Goal: Information Seeking & Learning: Find specific fact

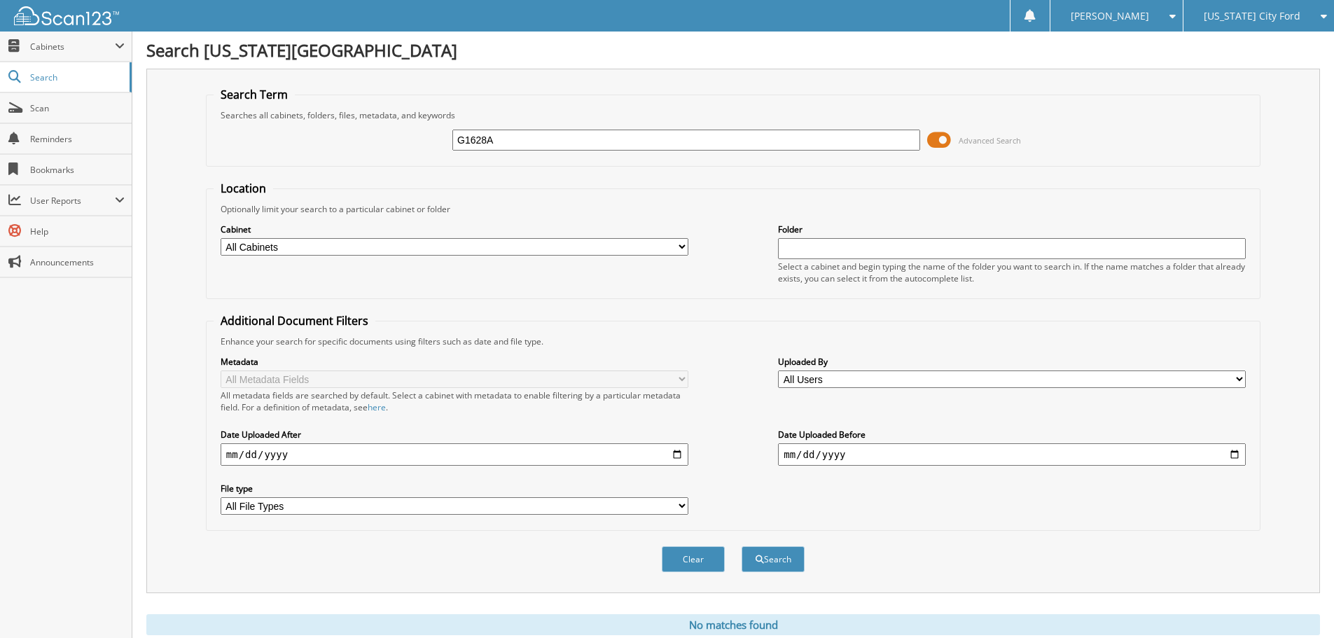
click at [1253, 15] on span "[US_STATE] City Ford" at bounding box center [1252, 16] width 97 height 8
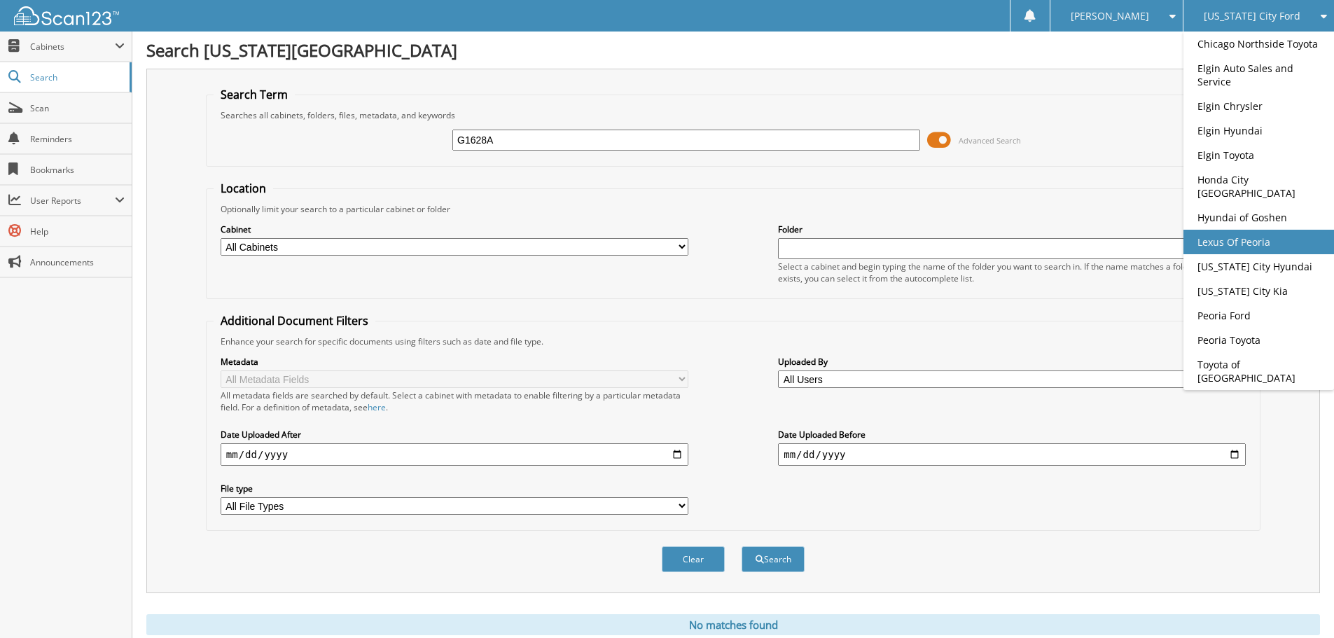
click at [1231, 242] on link "Lexus Of Peoria" at bounding box center [1258, 242] width 151 height 25
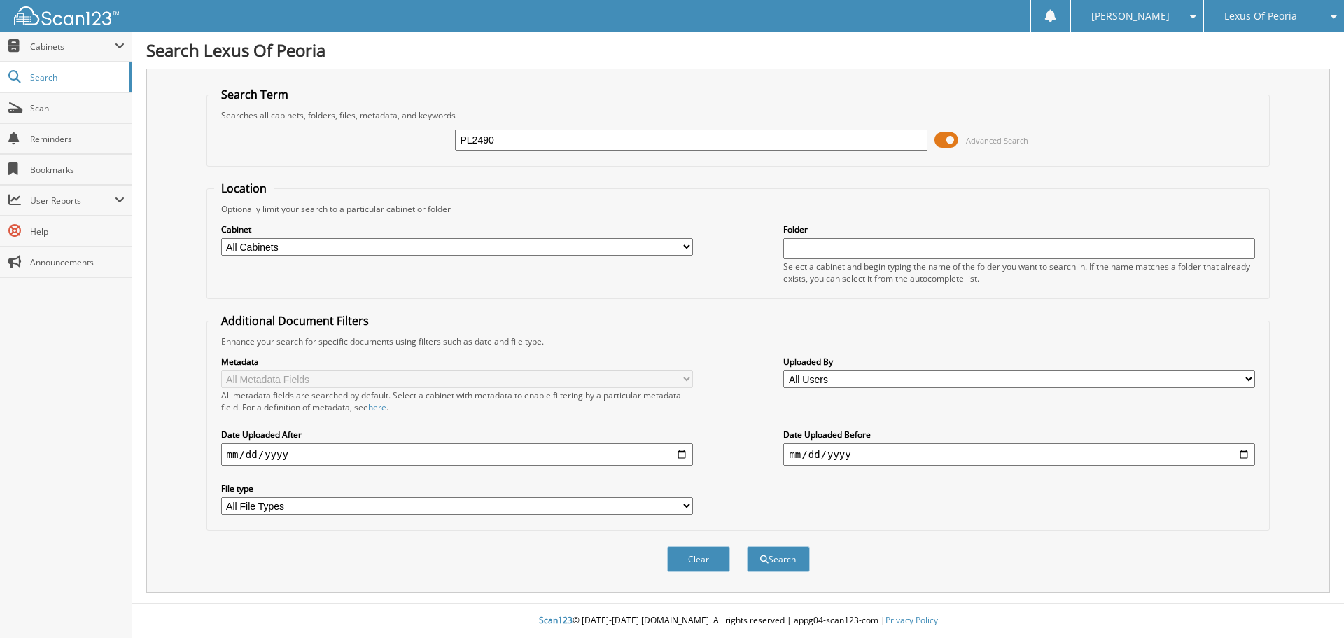
type input "PL2490"
click at [747, 546] on button "Search" at bounding box center [778, 559] width 63 height 26
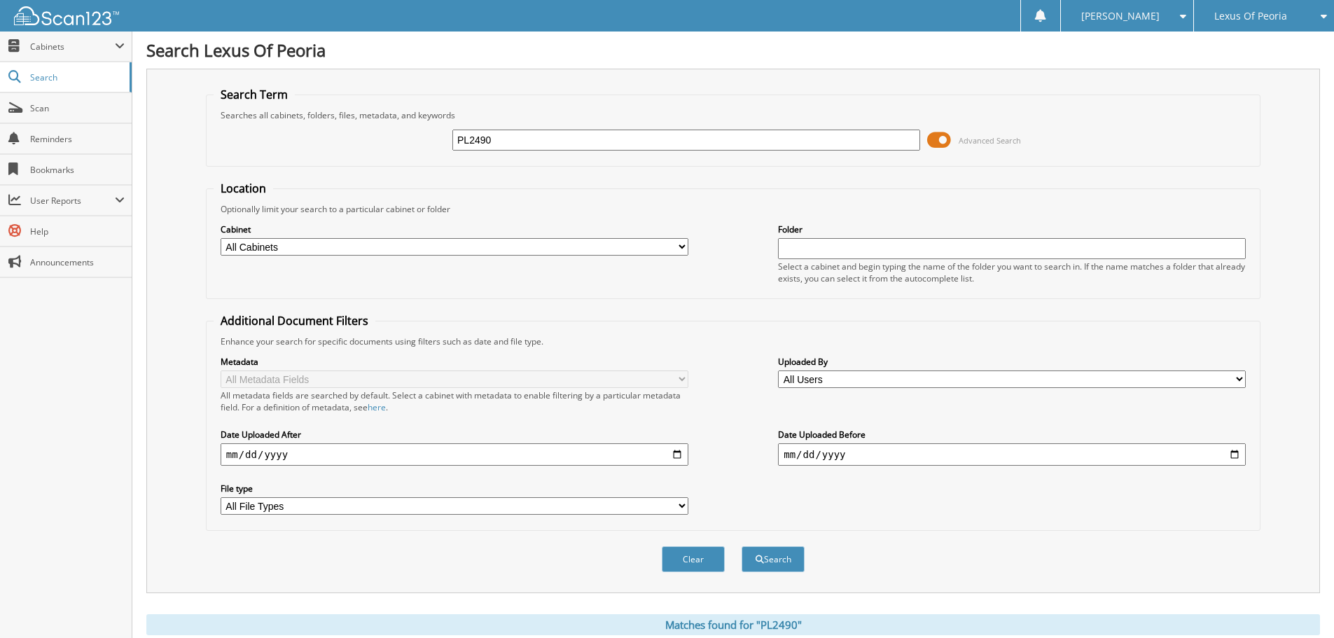
drag, startPoint x: 502, startPoint y: 140, endPoint x: 424, endPoint y: 129, distance: 78.5
click at [424, 141] on div "PL2490 Advanced Search" at bounding box center [733, 140] width 1039 height 38
type input "PL2530"
click at [741, 546] on button "Search" at bounding box center [772, 559] width 63 height 26
drag, startPoint x: 517, startPoint y: 138, endPoint x: 415, endPoint y: 133, distance: 102.3
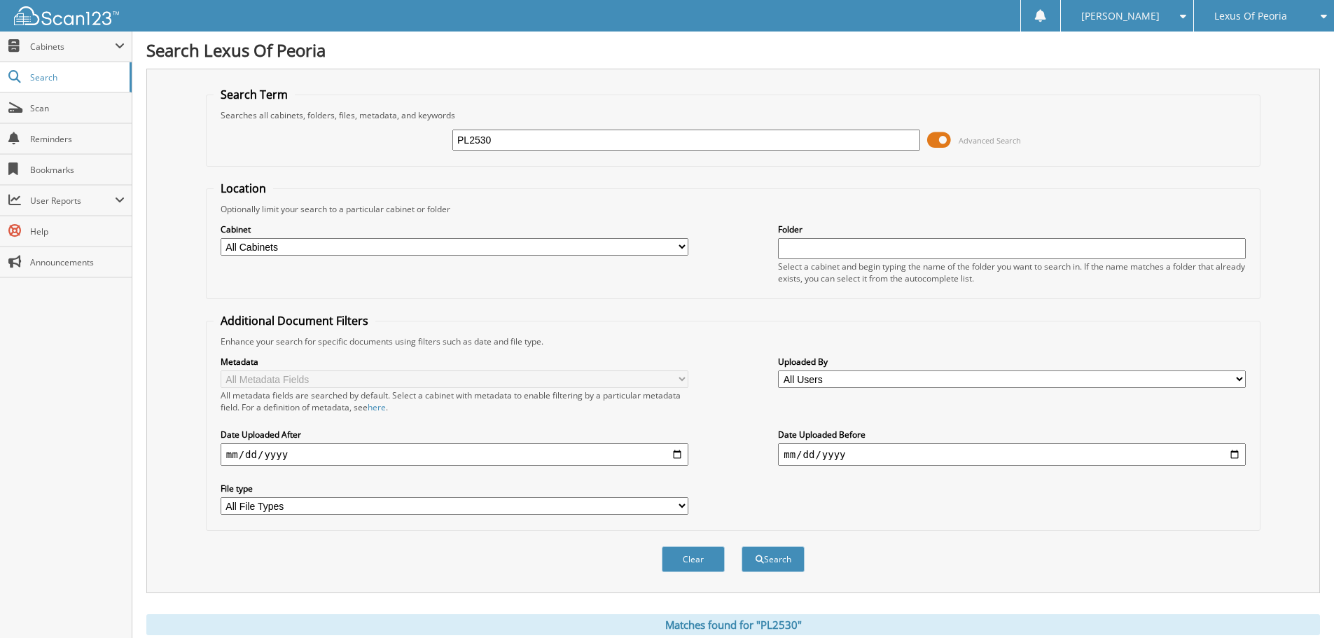
click at [415, 134] on div "PL2530 Advanced Search" at bounding box center [733, 140] width 1039 height 38
type input "PL2546"
click at [741, 546] on button "Search" at bounding box center [772, 559] width 63 height 26
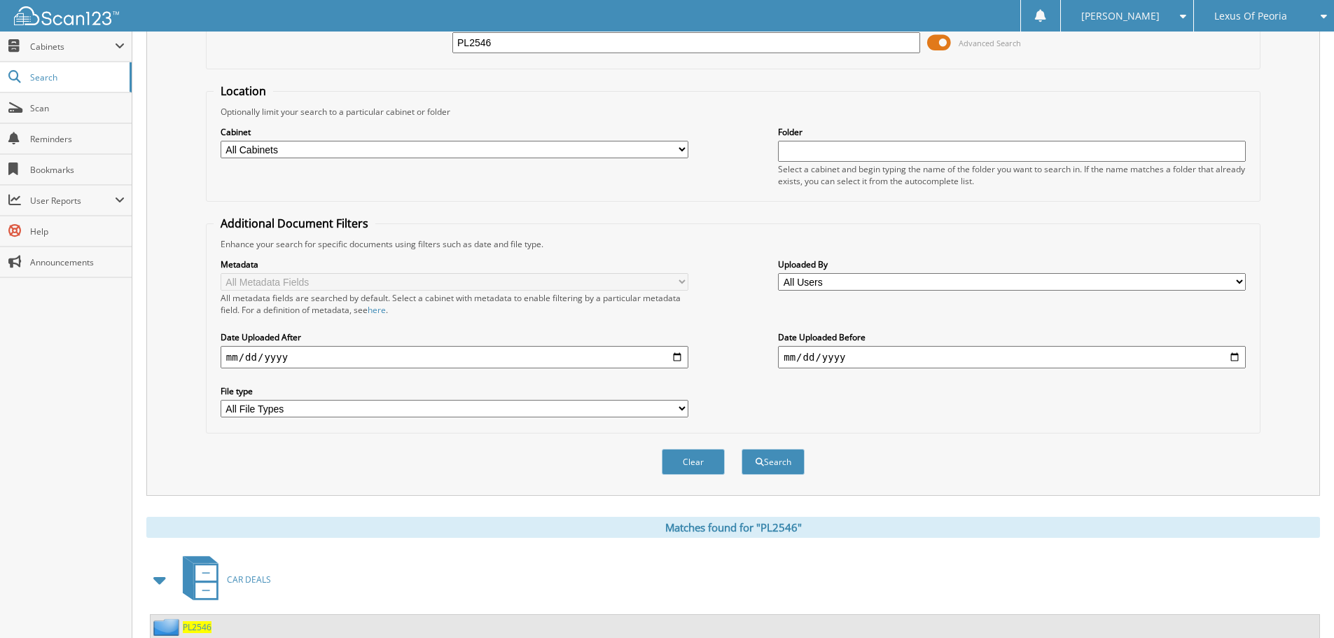
scroll to position [230, 0]
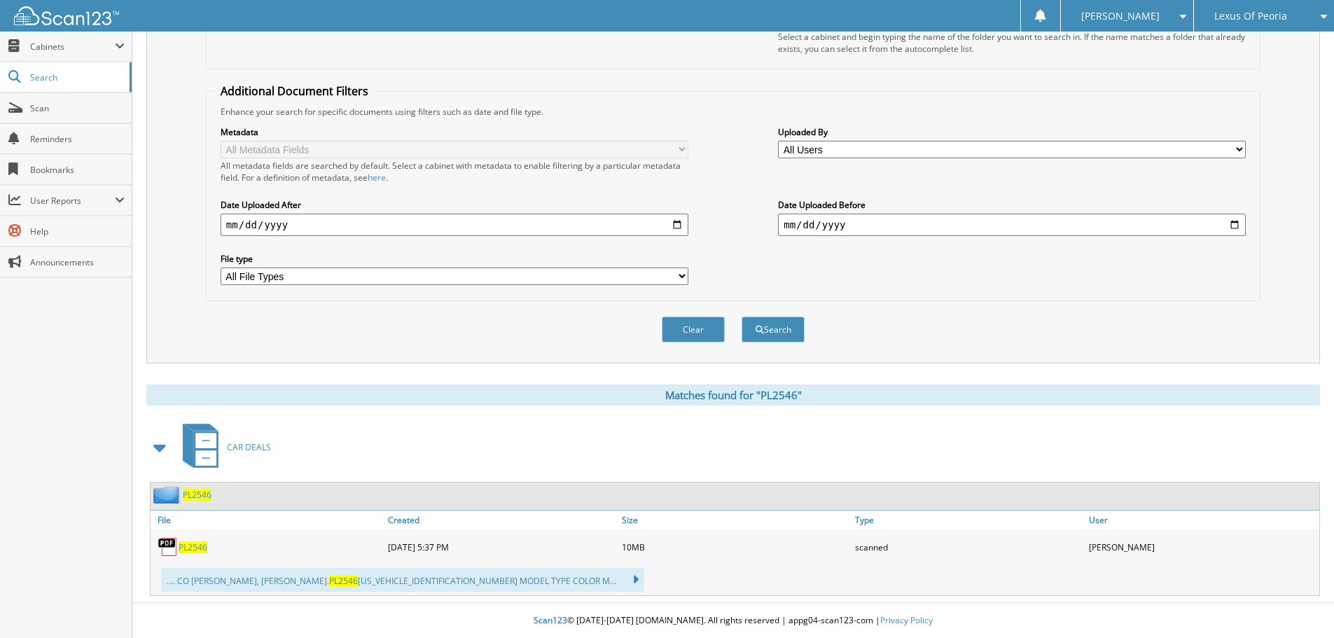
drag, startPoint x: 193, startPoint y: 548, endPoint x: 202, endPoint y: 559, distance: 14.9
click at [193, 548] on span "PL2546" at bounding box center [193, 547] width 29 height 12
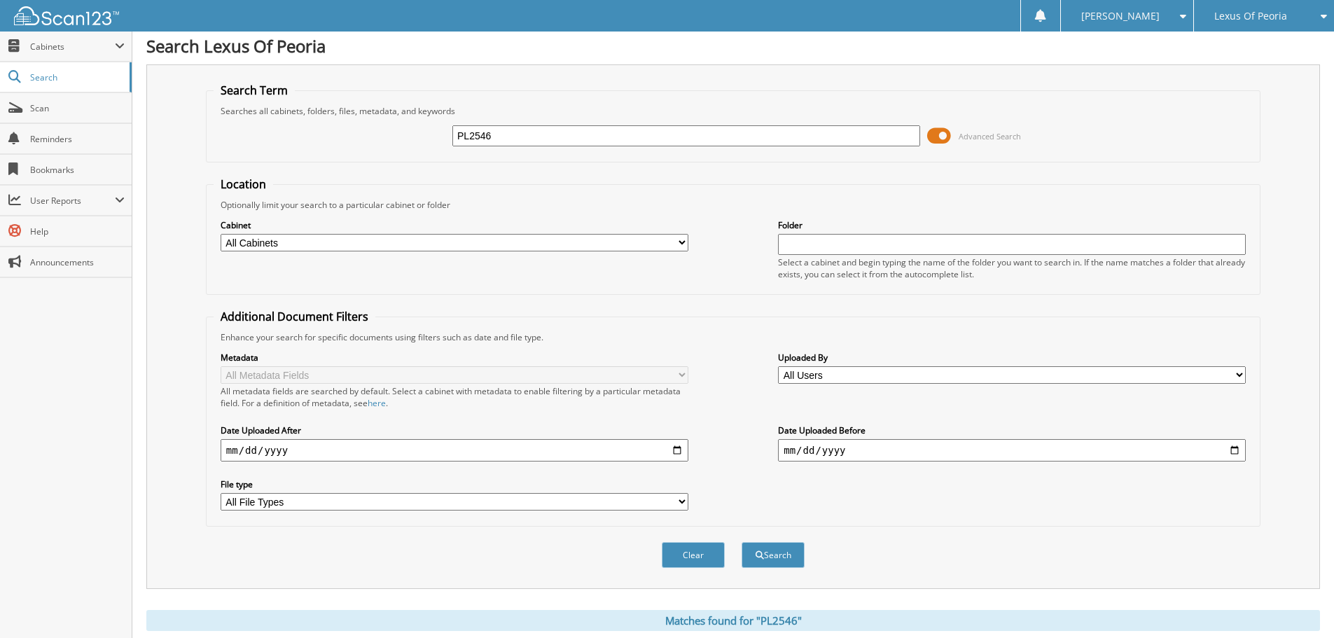
scroll to position [0, 0]
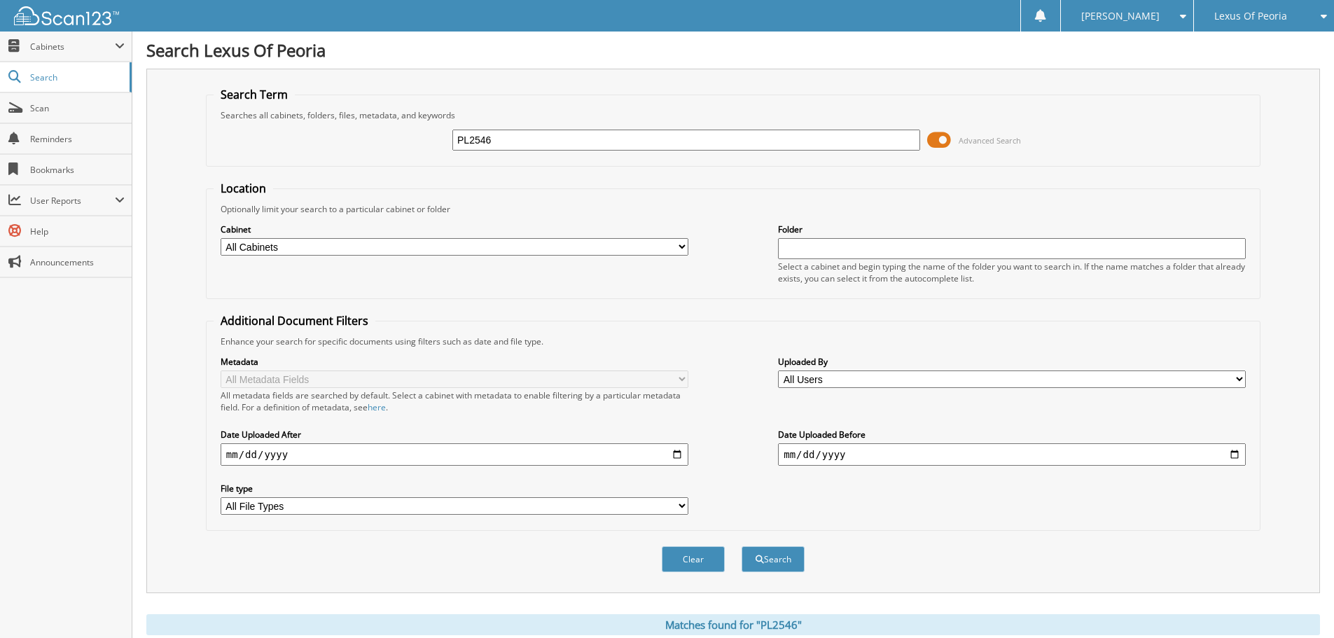
drag, startPoint x: 520, startPoint y: 139, endPoint x: 396, endPoint y: 127, distance: 125.1
click at [396, 127] on div "PL2546 Advanced Search" at bounding box center [733, 140] width 1039 height 38
type input "PL2425B"
click at [741, 546] on button "Search" at bounding box center [772, 559] width 63 height 26
drag, startPoint x: 445, startPoint y: 148, endPoint x: 399, endPoint y: 130, distance: 49.0
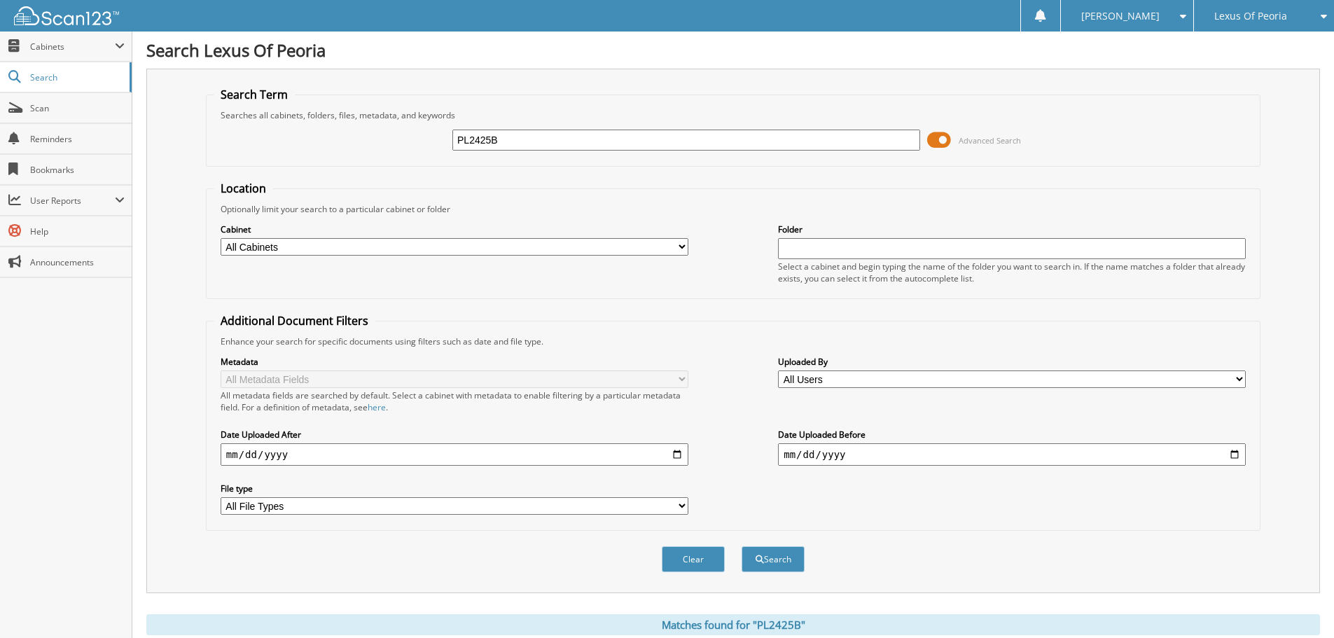
click at [398, 132] on div "PL2425B Advanced Search" at bounding box center [733, 140] width 1039 height 38
type input "XP10391"
click at [741, 546] on button "Search" at bounding box center [772, 559] width 63 height 26
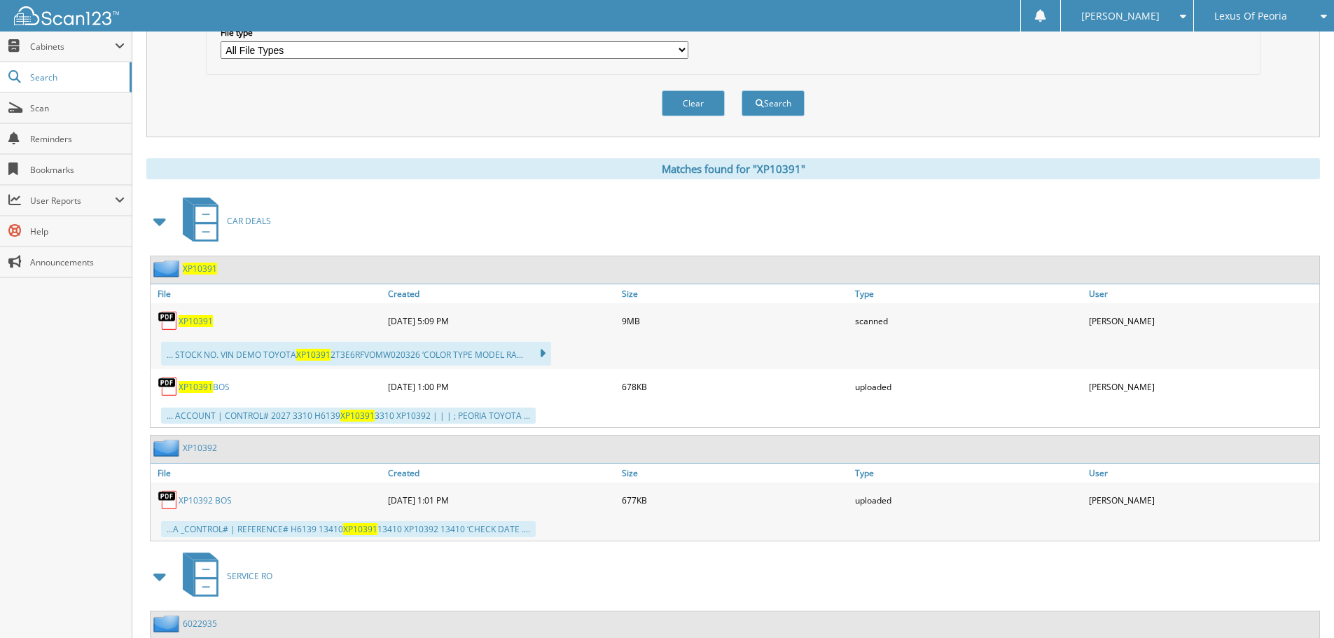
scroll to position [585, 0]
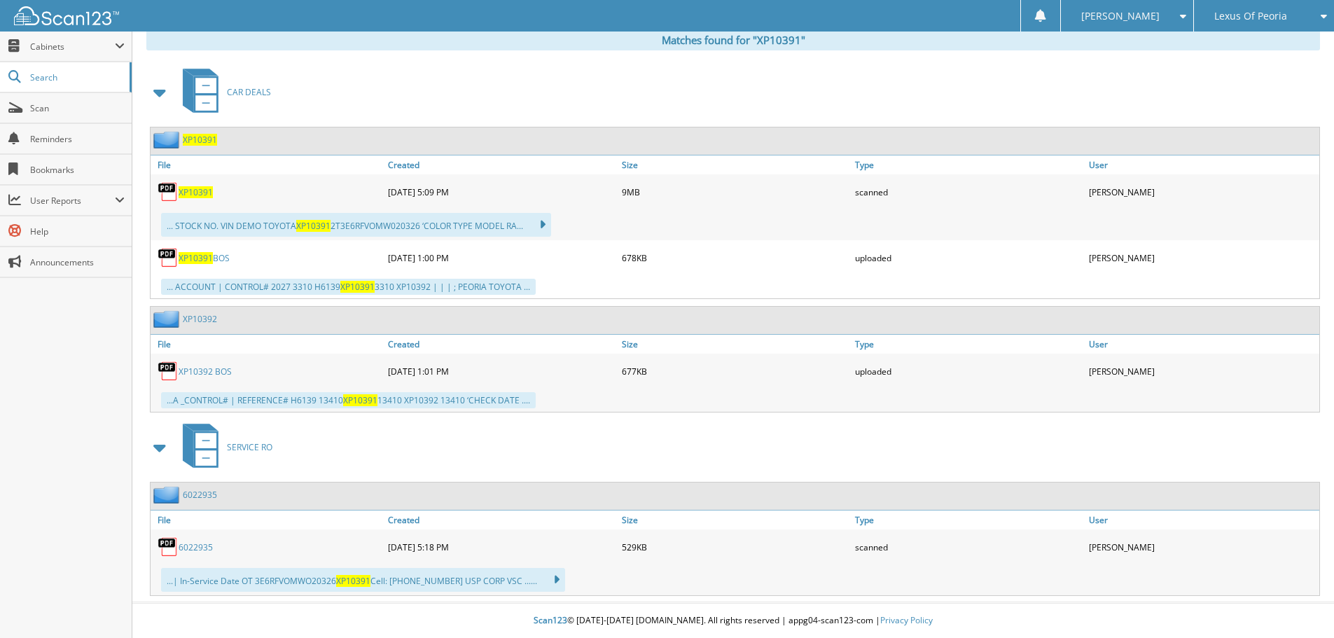
click at [1234, 16] on span "Lexus Of Peoria" at bounding box center [1250, 16] width 73 height 8
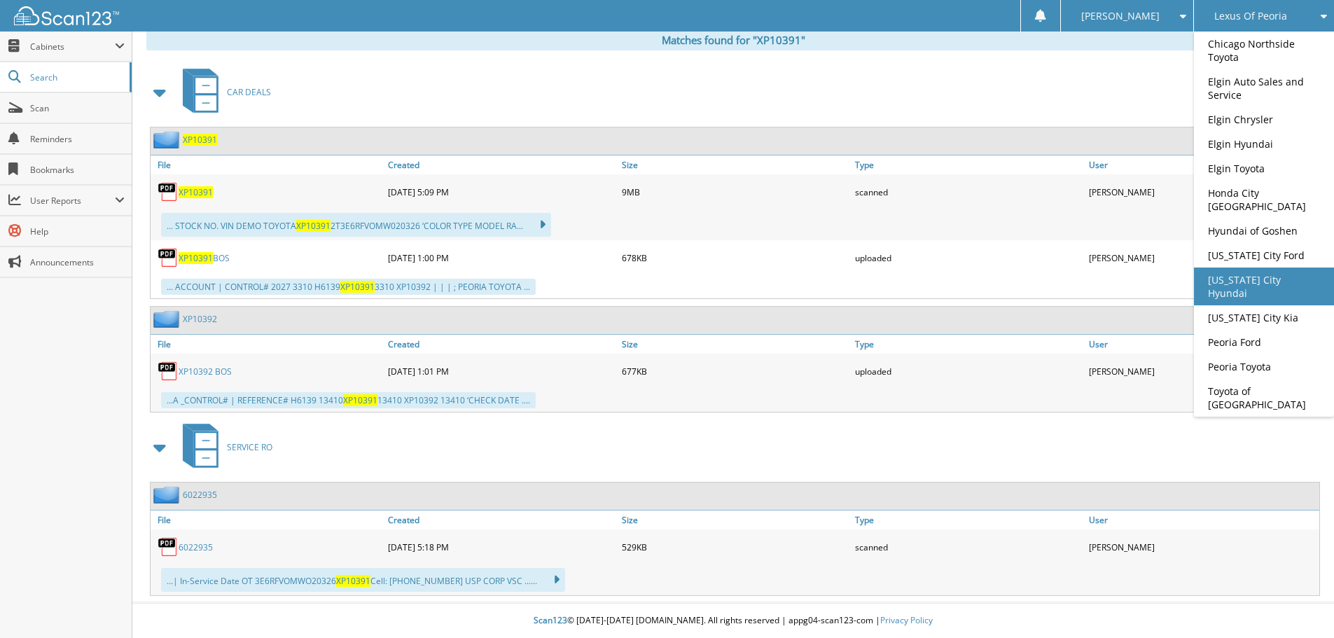
click at [1233, 271] on link "[US_STATE] City Hyundai" at bounding box center [1264, 286] width 140 height 38
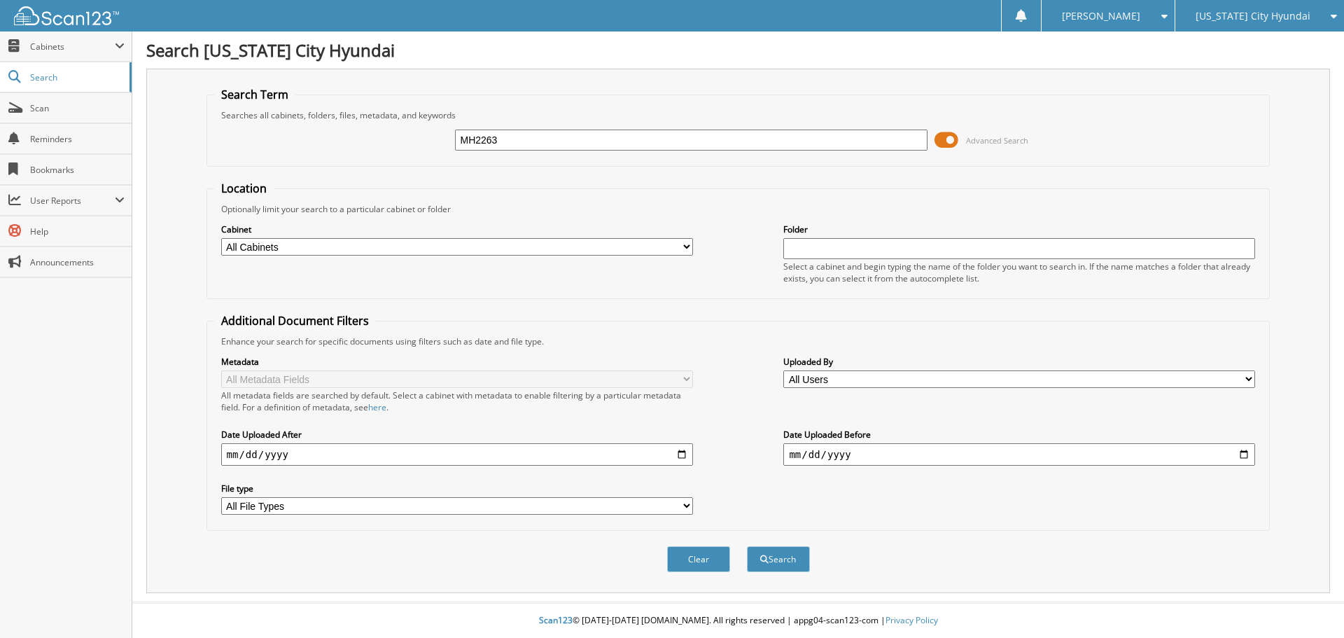
type input "MH2263"
click at [747, 546] on button "Search" at bounding box center [778, 559] width 63 height 26
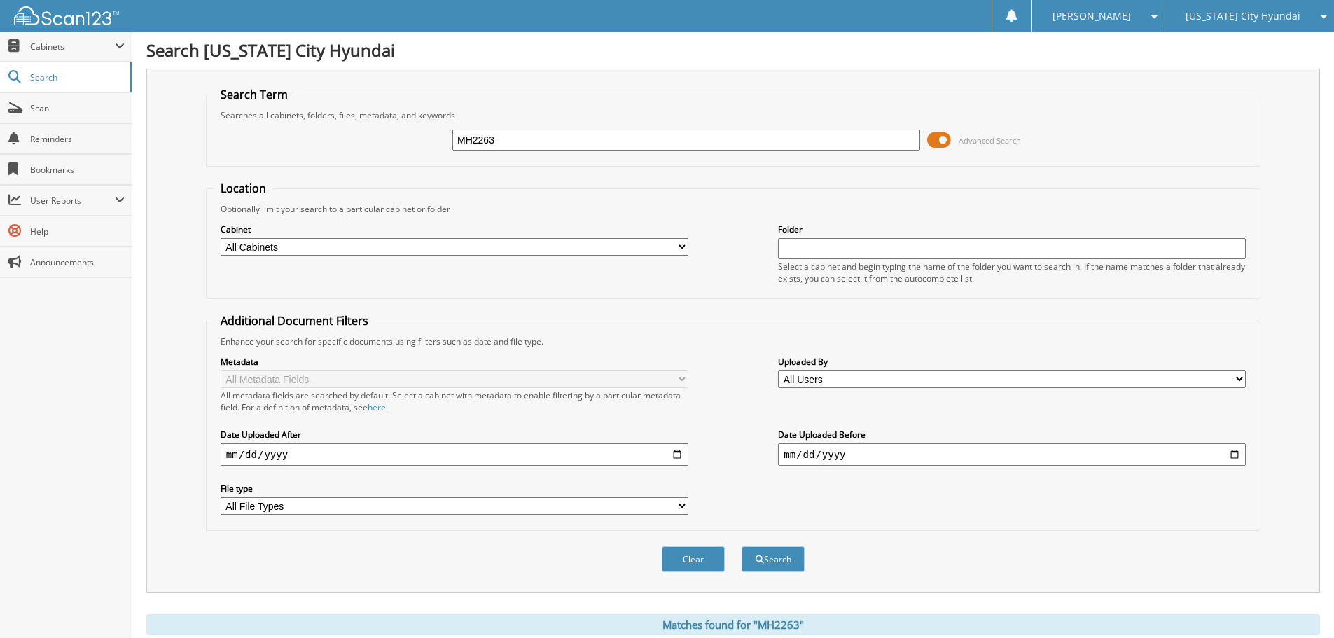
drag, startPoint x: 494, startPoint y: 143, endPoint x: 440, endPoint y: 139, distance: 54.1
click at [440, 139] on div "MH2263 Advanced Search" at bounding box center [733, 140] width 1039 height 38
type input "MH2387"
click at [741, 546] on button "Search" at bounding box center [772, 559] width 63 height 26
drag, startPoint x: 396, startPoint y: 139, endPoint x: 387, endPoint y: 131, distance: 11.9
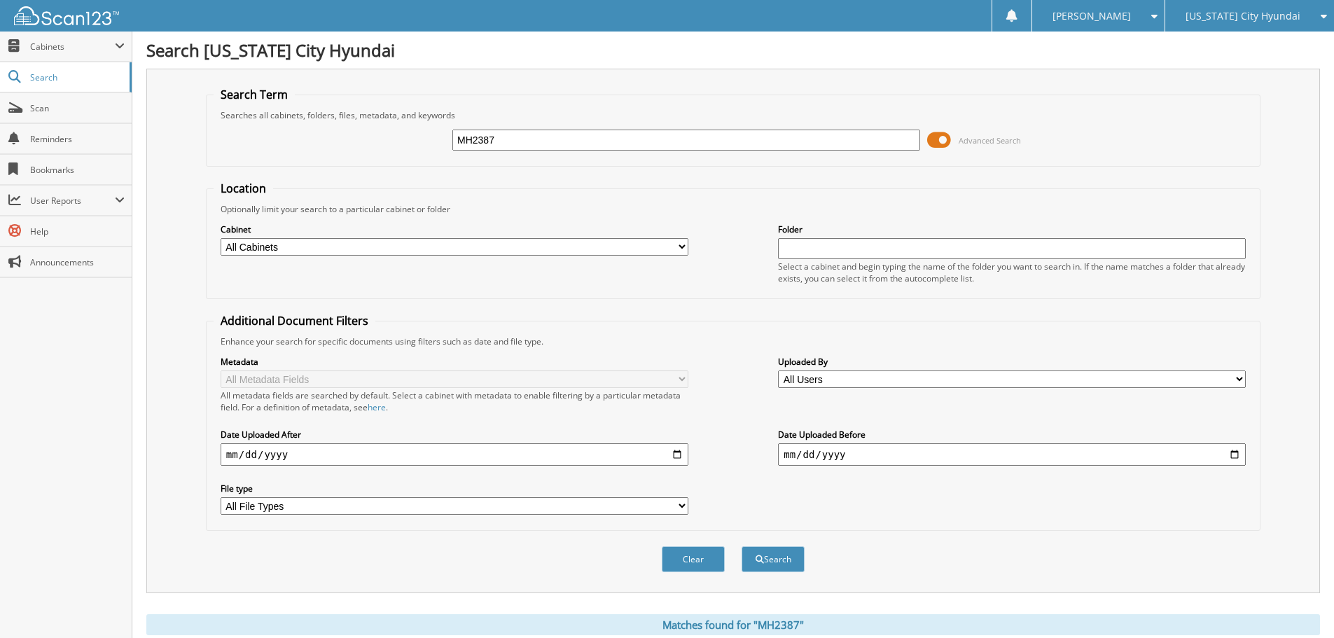
click at [387, 136] on div "MH2387 Advanced Search" at bounding box center [733, 140] width 1039 height 38
type input "MH23889"
click at [741, 546] on button "Search" at bounding box center [772, 559] width 63 height 26
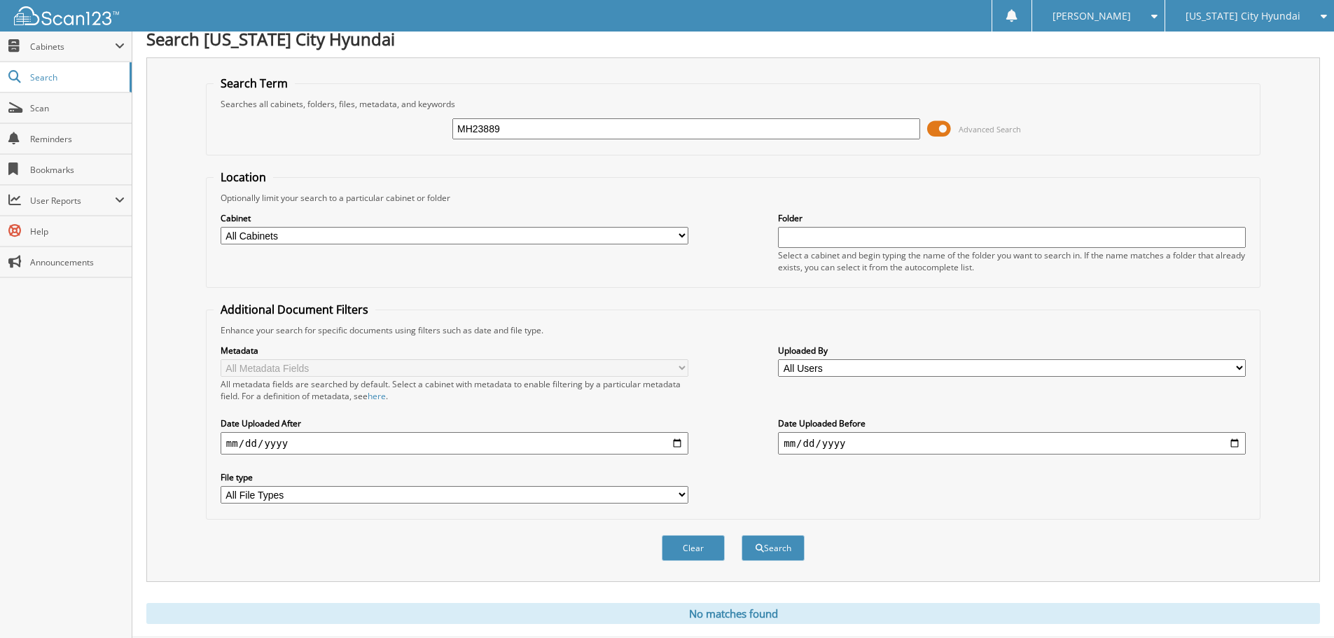
scroll to position [47, 0]
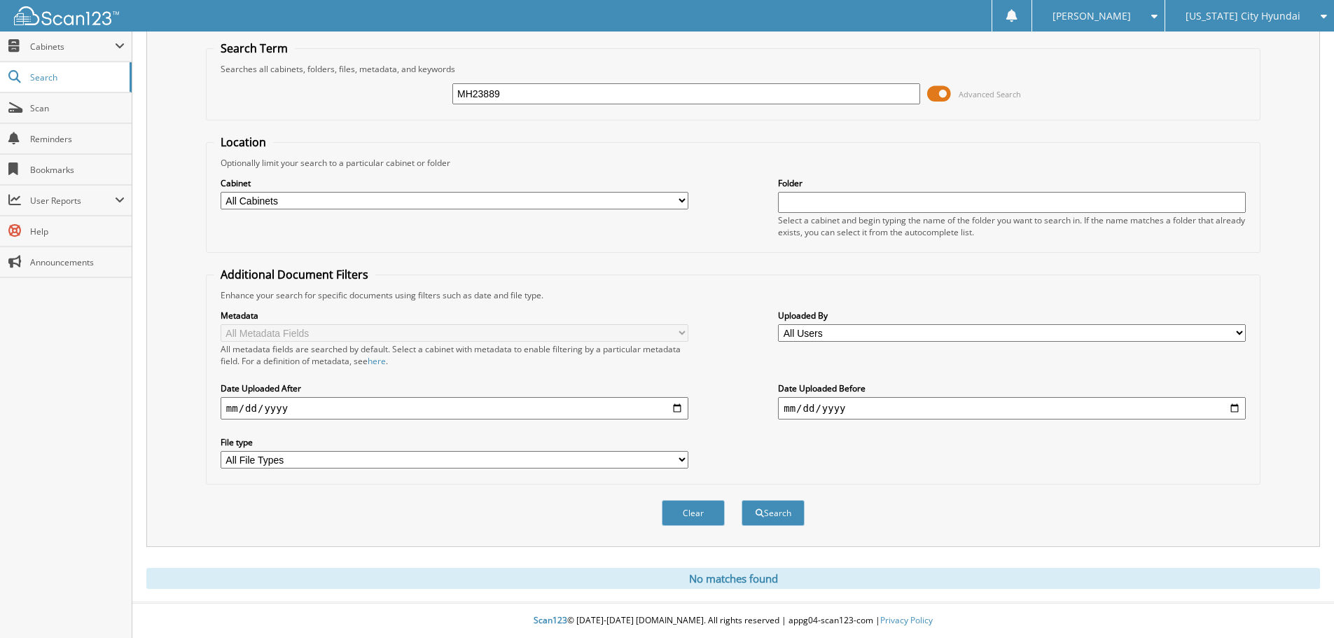
click at [495, 97] on input "MH23889" at bounding box center [686, 93] width 468 height 21
type input "MH2389"
click at [741, 500] on button "Search" at bounding box center [772, 513] width 63 height 26
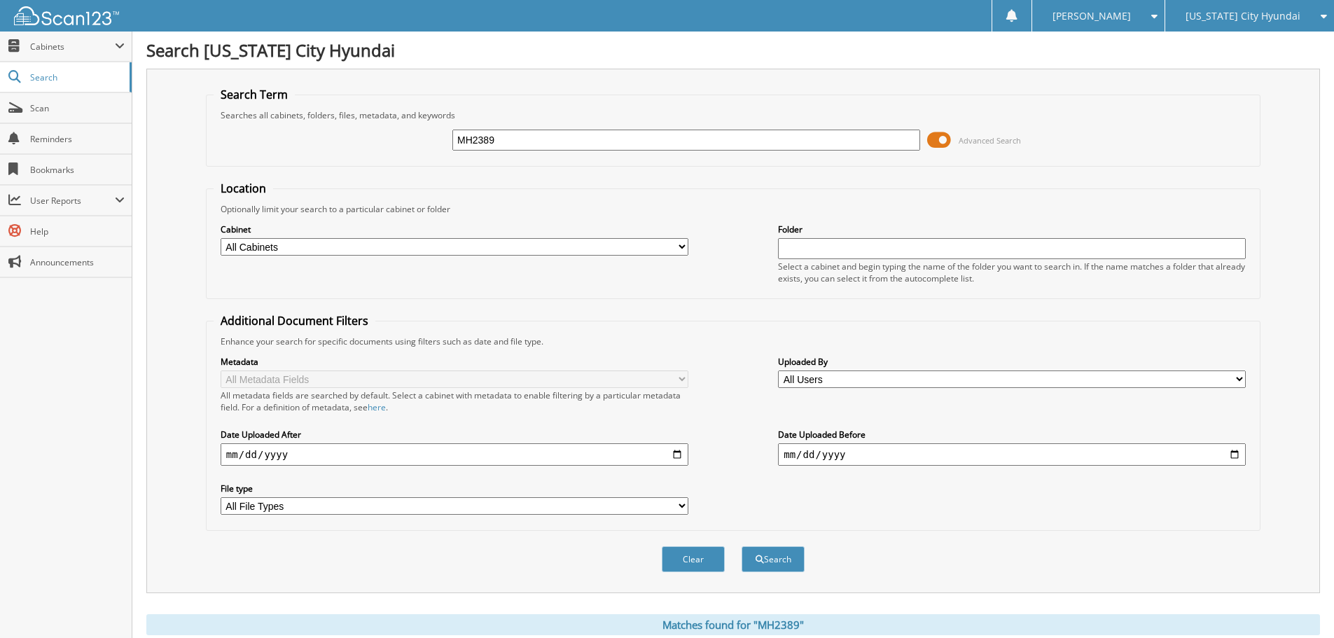
drag, startPoint x: 477, startPoint y: 141, endPoint x: 453, endPoint y: 141, distance: 23.8
click at [453, 141] on input "MH2389" at bounding box center [686, 140] width 468 height 21
type input "P40685"
click at [741, 546] on button "Search" at bounding box center [772, 559] width 63 height 26
drag, startPoint x: 513, startPoint y: 143, endPoint x: 431, endPoint y: 136, distance: 82.2
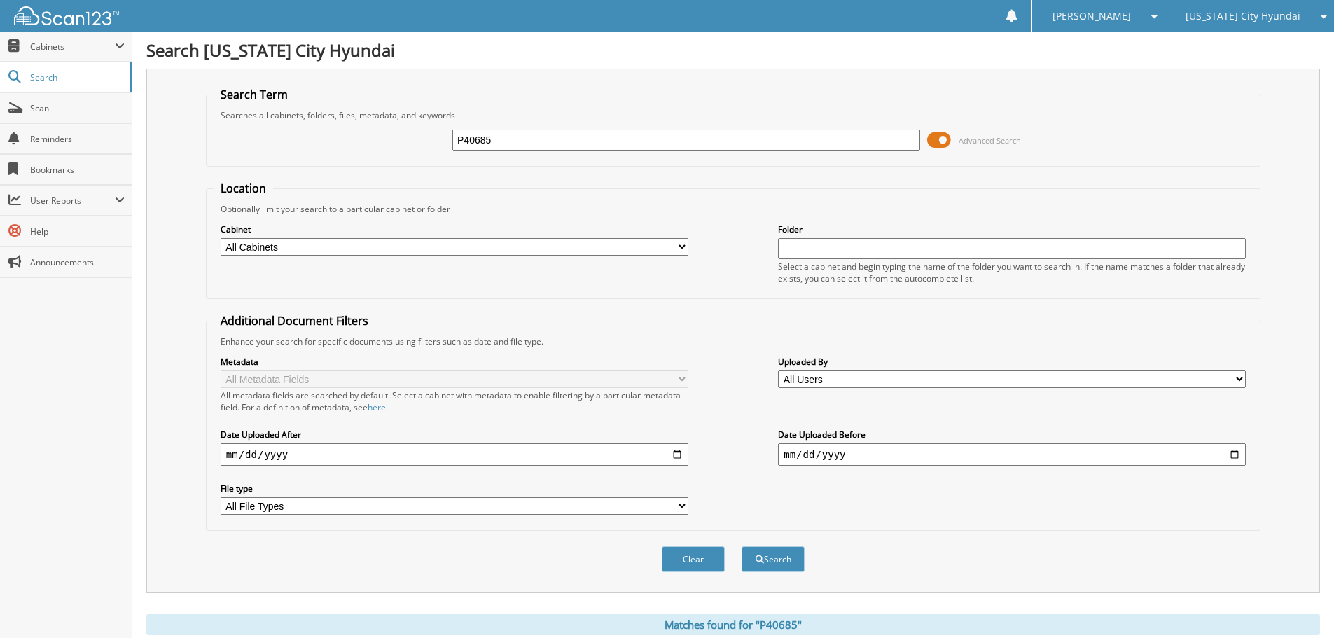
click at [431, 139] on div "P40685 Advanced Search" at bounding box center [733, 140] width 1039 height 38
type input "MH2378A"
click at [741, 546] on button "Search" at bounding box center [772, 559] width 63 height 26
drag, startPoint x: 529, startPoint y: 141, endPoint x: 423, endPoint y: 136, distance: 105.9
click at [423, 136] on div "MH2378A Advanced Search" at bounding box center [733, 140] width 1039 height 38
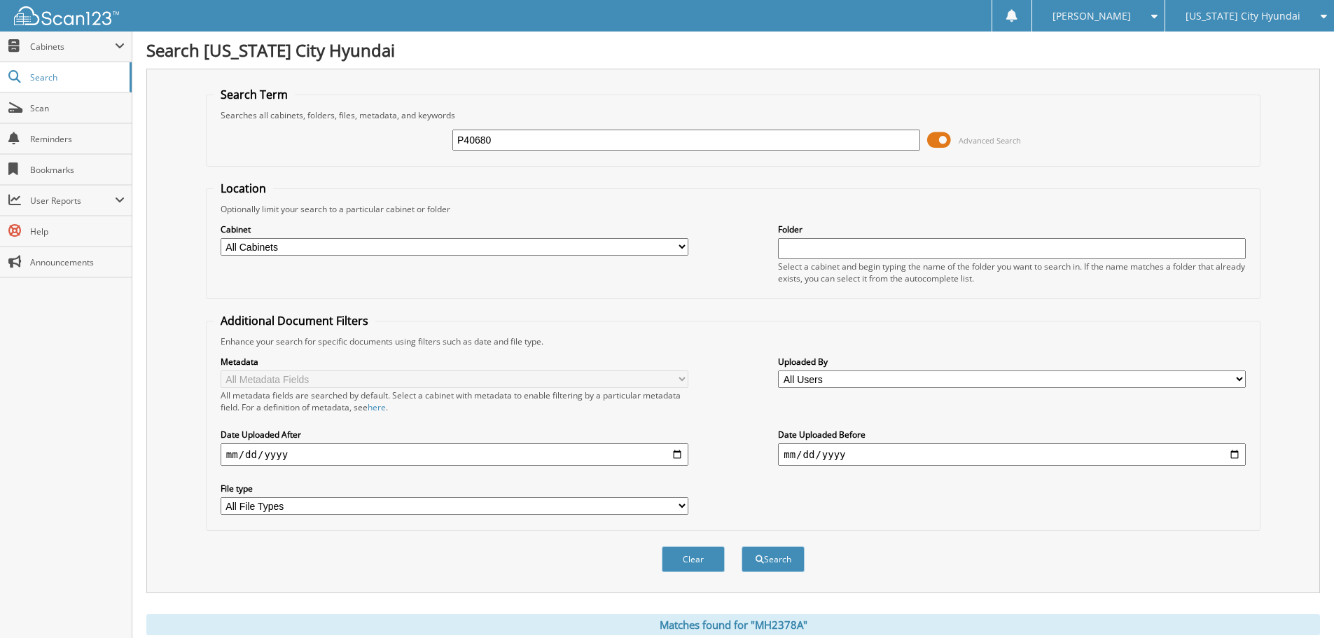
type input "P40680"
click at [741, 546] on button "Search" at bounding box center [772, 559] width 63 height 26
drag, startPoint x: 517, startPoint y: 143, endPoint x: 417, endPoint y: 141, distance: 99.4
click at [417, 141] on div "P40680 Advanced Search" at bounding box center [733, 140] width 1039 height 38
type input "MH2369A"
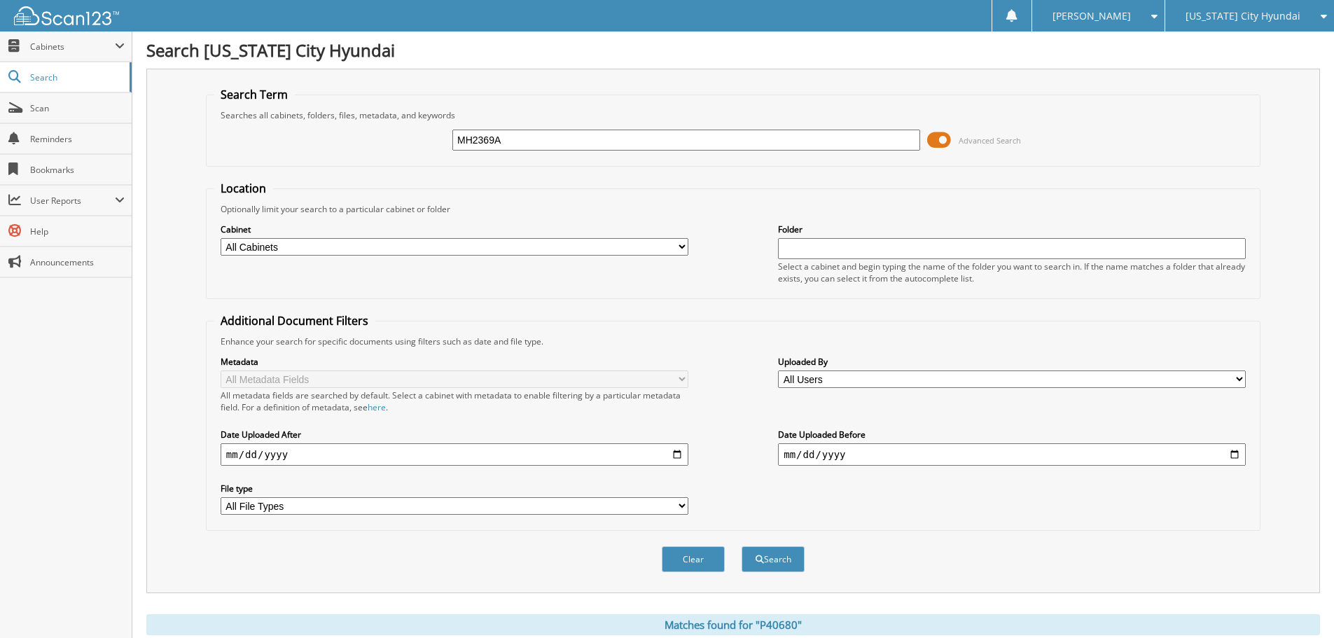
click at [741, 546] on button "Search" at bounding box center [772, 559] width 63 height 26
